Goal: Use online tool/utility: Utilize a website feature to perform a specific function

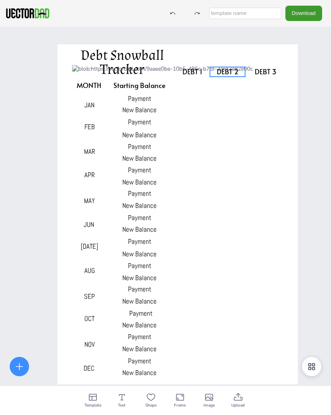
click at [227, 73] on span "DEBT 2" at bounding box center [228, 72] width 22 height 10
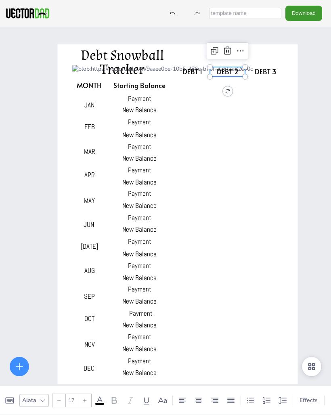
click at [228, 73] on span "DEBT 2" at bounding box center [228, 72] width 22 height 10
click at [193, 74] on span "DEBT 1" at bounding box center [193, 72] width 20 height 10
type input "17"
click at [198, 73] on span "DEBT 1" at bounding box center [193, 72] width 20 height 10
click at [269, 72] on span "DEBT 3" at bounding box center [266, 72] width 22 height 10
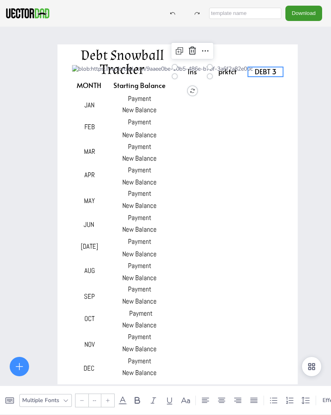
type input "17"
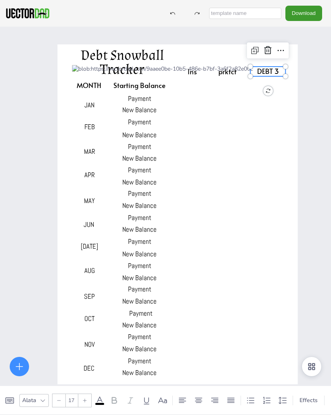
click at [264, 73] on span "DEBT 3" at bounding box center [268, 71] width 22 height 10
click at [107, 57] on span "Debt Snowball Tracker" at bounding box center [122, 62] width 83 height 32
type input "35"
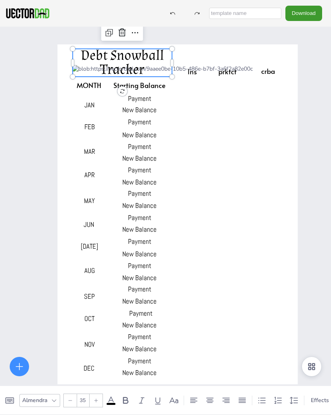
click at [123, 38] on div at bounding box center [122, 32] width 13 height 13
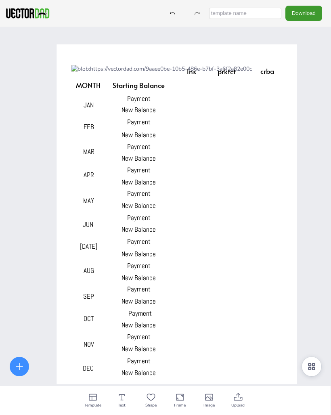
click at [135, 88] on span "Starting Balance" at bounding box center [139, 85] width 52 height 10
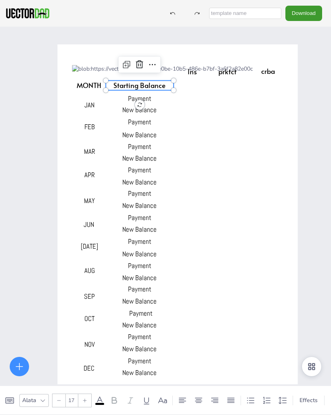
click at [141, 65] on icon at bounding box center [140, 65] width 10 height 10
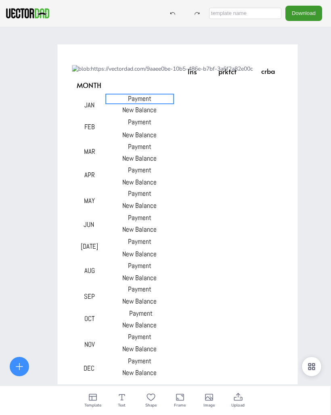
click at [141, 101] on span "Payment" at bounding box center [139, 98] width 23 height 9
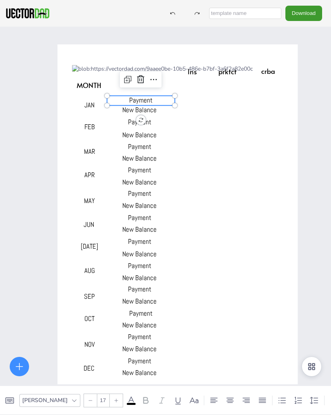
click at [145, 99] on span "Payment" at bounding box center [140, 100] width 23 height 9
click at [147, 111] on p at bounding box center [141, 111] width 68 height 10
click at [162, 149] on p "Payment" at bounding box center [140, 147] width 68 height 10
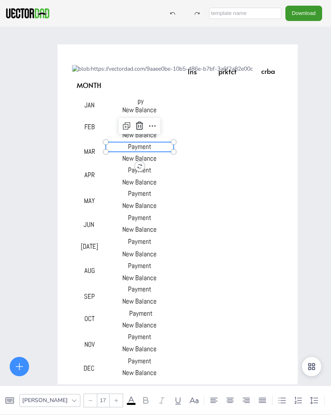
click at [145, 110] on span "New Balance" at bounding box center [139, 109] width 34 height 9
type input "17"
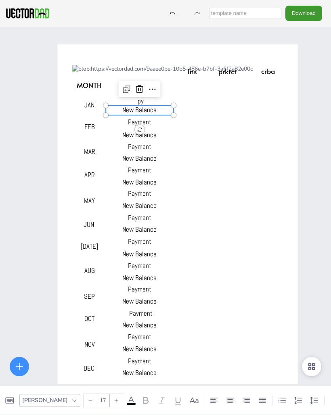
click at [145, 109] on span "New Balance" at bounding box center [139, 109] width 34 height 9
click at [151, 92] on icon at bounding box center [153, 89] width 10 height 10
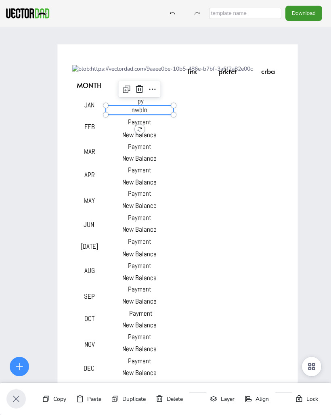
click at [160, 139] on p "New Balance" at bounding box center [140, 135] width 68 height 10
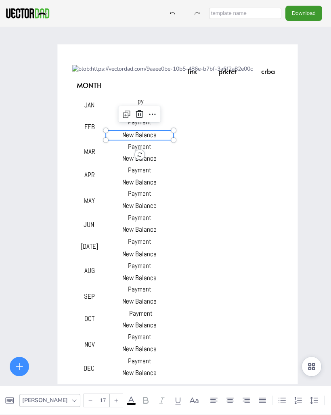
click at [168, 104] on p "py" at bounding box center [141, 102] width 68 height 10
type input "17"
